Goal: Find specific page/section: Find specific page/section

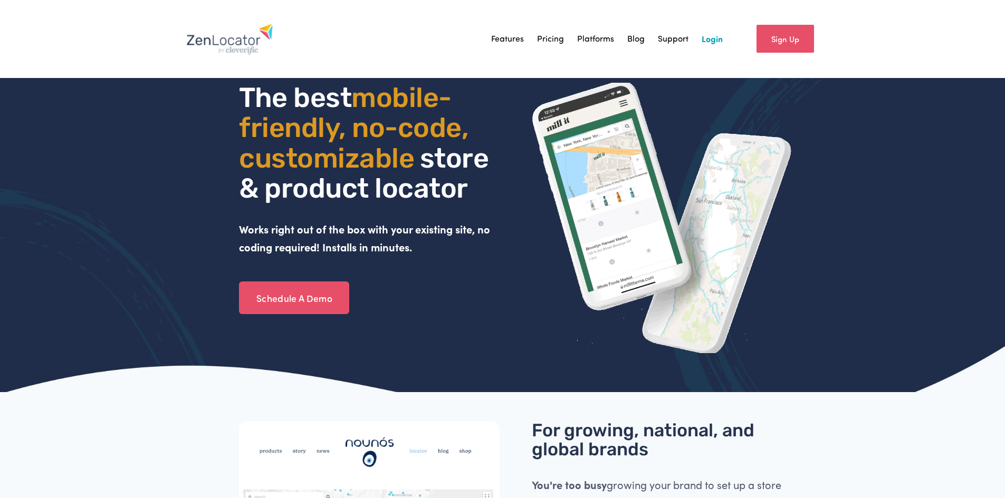
click at [718, 36] on link "Login" at bounding box center [711, 39] width 21 height 16
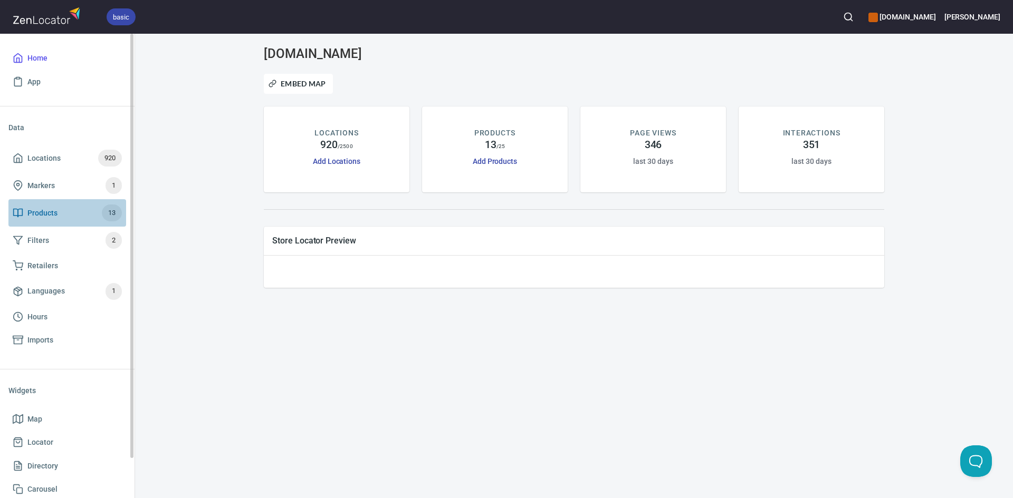
click at [85, 202] on link "Products 13" at bounding box center [67, 212] width 118 height 27
